Goal: Task Accomplishment & Management: Use online tool/utility

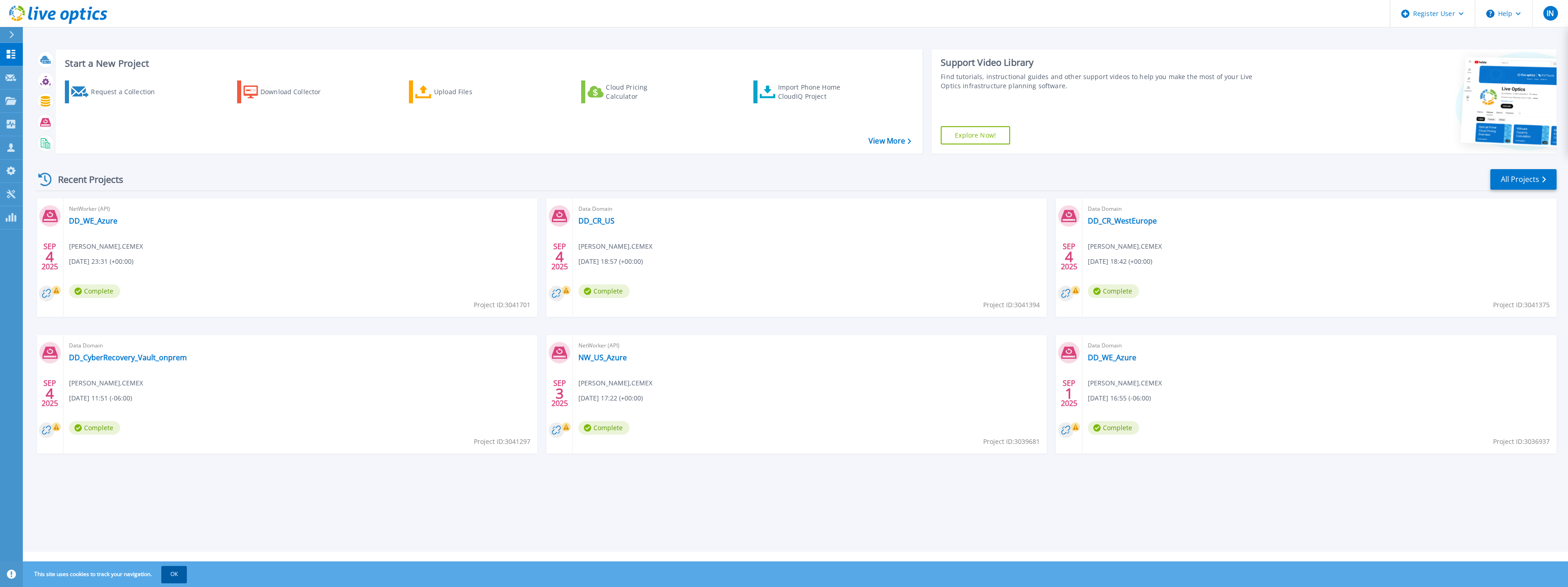
click at [173, 577] on button "OK" at bounding box center [174, 574] width 25 height 17
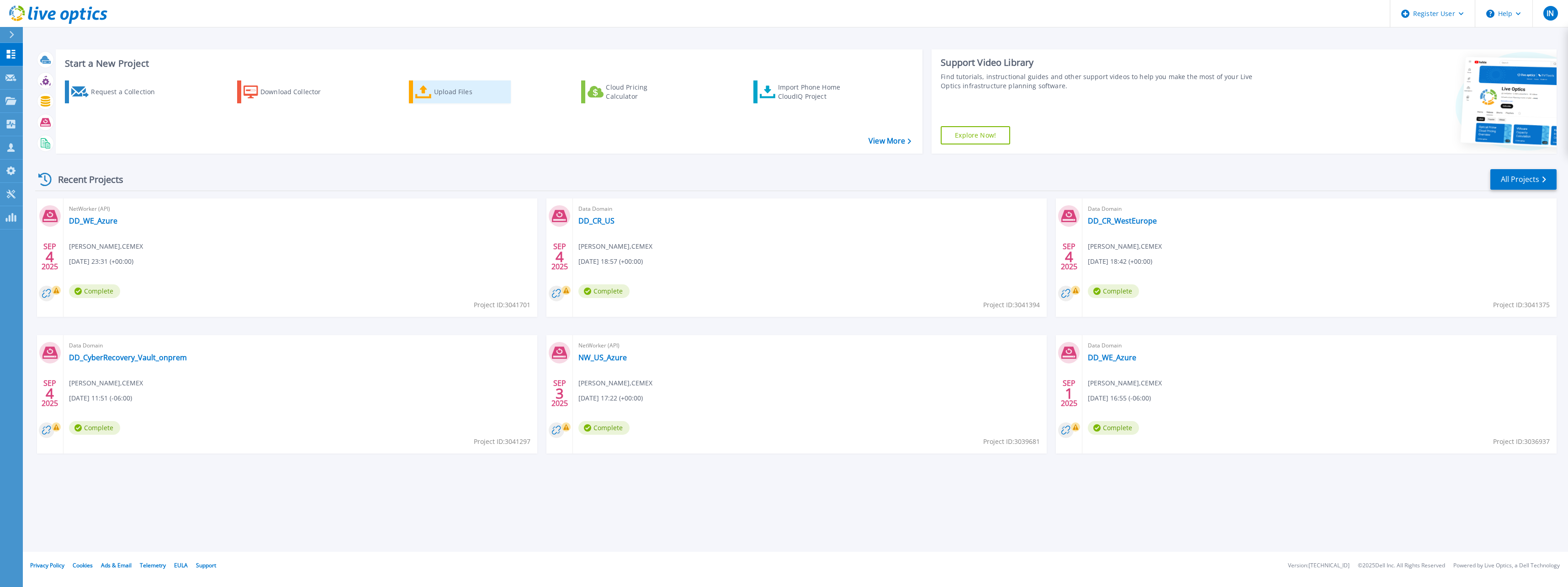
click at [465, 95] on div "Upload Files" at bounding box center [471, 91] width 73 height 18
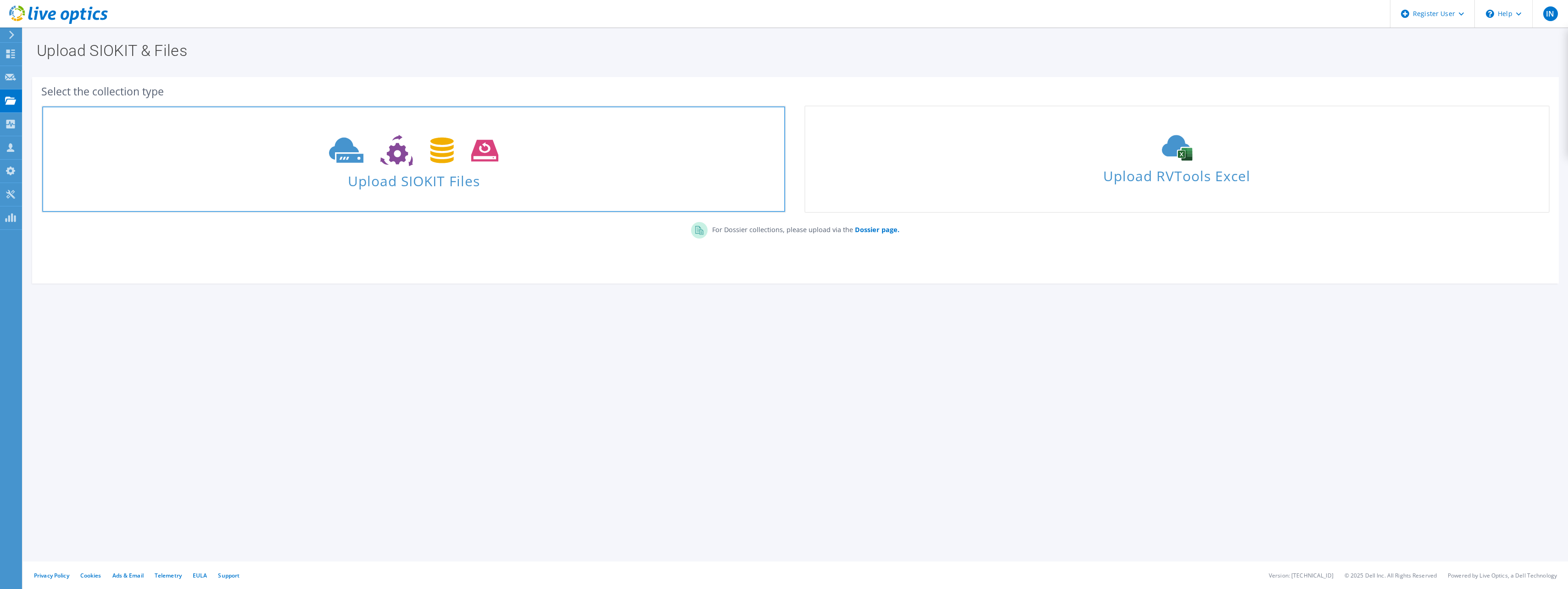
click at [395, 180] on span "Upload SIOKIT Files" at bounding box center [413, 178] width 743 height 20
